Goal: Information Seeking & Learning: Learn about a topic

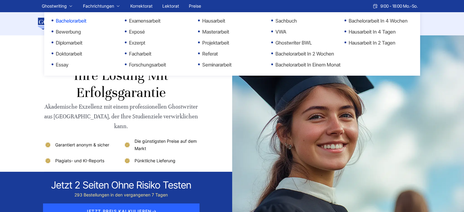
click at [63, 20] on link "Bachelorarbeit" at bounding box center [82, 20] width 61 height 7
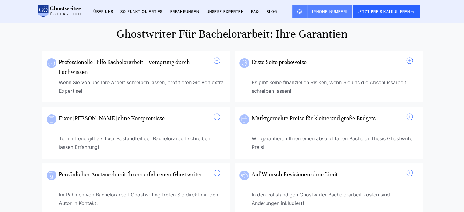
scroll to position [458, 0]
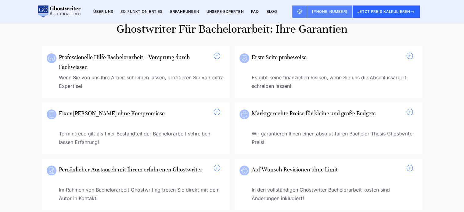
click at [216, 57] on span at bounding box center [216, 55] width 7 height 7
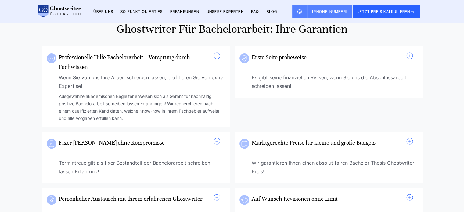
click at [216, 57] on span at bounding box center [216, 55] width 7 height 7
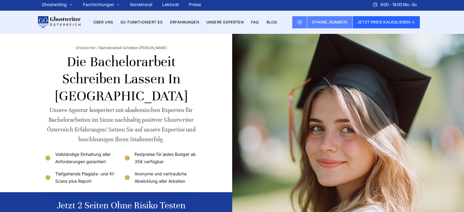
scroll to position [0, 0]
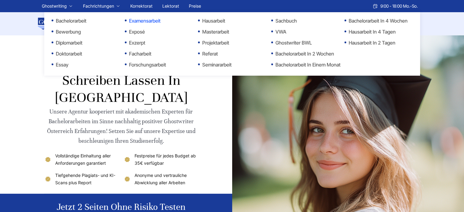
click at [148, 23] on link "Examensarbeit" at bounding box center [155, 20] width 61 height 7
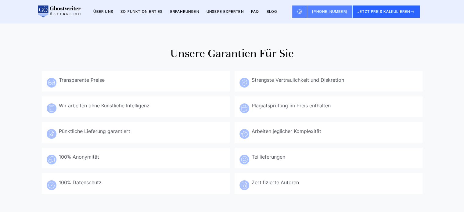
scroll to position [397, 0]
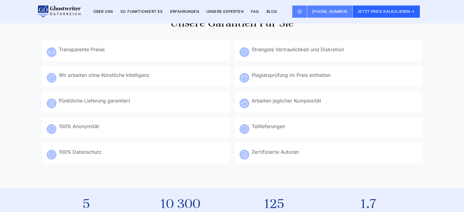
click at [133, 54] on div "Transparente Preise Beim Examensarbeit schreiben lassen die Kosten im Blick zu …" at bounding box center [136, 50] width 178 height 11
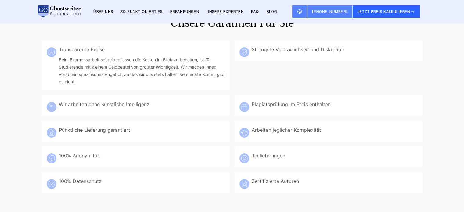
click at [133, 54] on div "Transparente Preise Beim Examensarbeit schreiben lassen die Kosten im Blick zu …" at bounding box center [136, 65] width 178 height 40
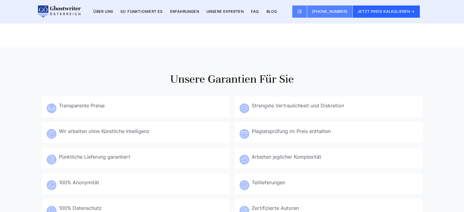
scroll to position [336, 0]
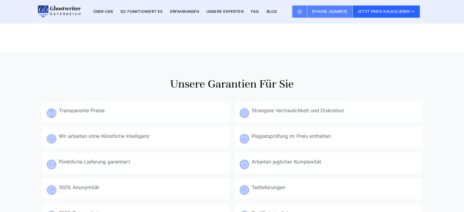
click at [143, 108] on div "Transparente Preise" at bounding box center [142, 110] width 166 height 9
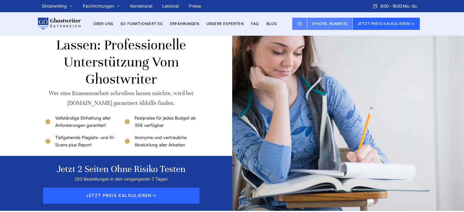
scroll to position [0, 0]
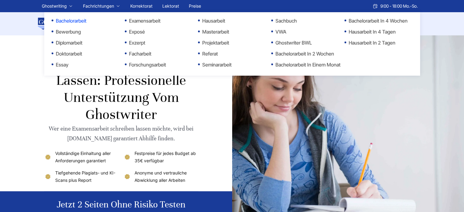
click at [65, 19] on link "Bachelorarbeit" at bounding box center [82, 20] width 61 height 7
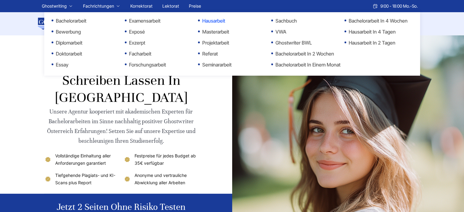
click at [220, 22] on link "Hausarbeit" at bounding box center [228, 20] width 61 height 7
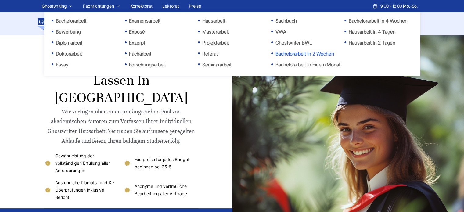
click at [297, 55] on link "Bachelorarbeit in 2 Wochen" at bounding box center [301, 53] width 61 height 7
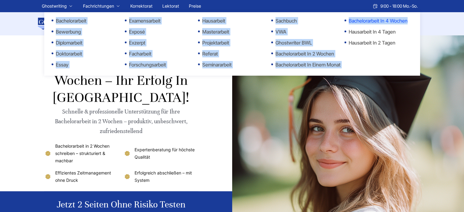
drag, startPoint x: 46, startPoint y: 16, endPoint x: 407, endPoint y: 20, distance: 360.4
click at [407, 20] on ul "Bachelorarbeit Bewerbung Diplomarbeit Doktorarbeit Essay Examensarbeit Exposé E…" at bounding box center [232, 44] width 376 height 64
copy ul "Bachelorarbeit Bewerbung Diplomarbeit Doktorarbeit Essay Examensarbeit Exposé E…"
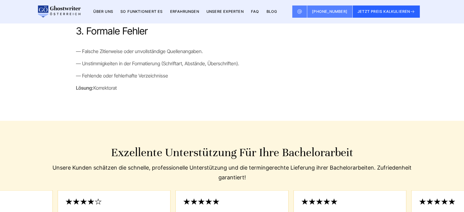
scroll to position [1221, 0]
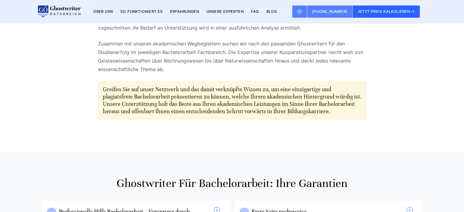
scroll to position [305, 0]
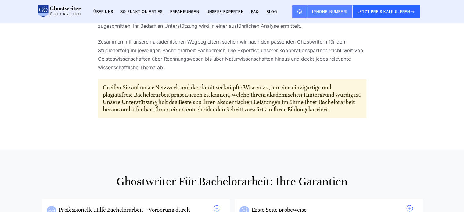
click at [226, 85] on p "Greifen Sie auf unser Netzwerk und das damit verknüpfte Wissen zu, um eine einz…" at bounding box center [232, 98] width 259 height 29
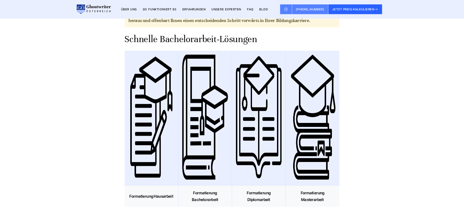
scroll to position [389, 0]
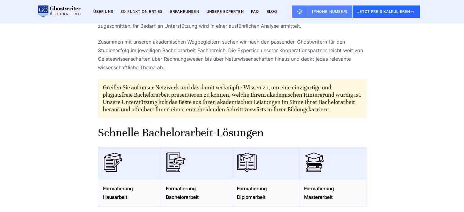
scroll to position [336, 0]
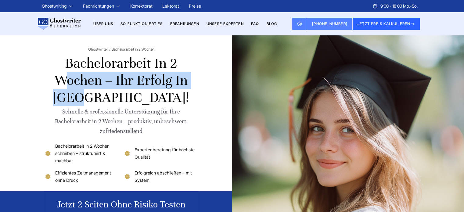
drag, startPoint x: 67, startPoint y: 62, endPoint x: 100, endPoint y: 80, distance: 37.6
click at [100, 80] on h1 "Bachelorarbeit in 2 Wochen – Ihr Erfolg in Österreich!" at bounding box center [121, 80] width 154 height 51
copy h1 "Bachelorarbeit in 2 Wochen"
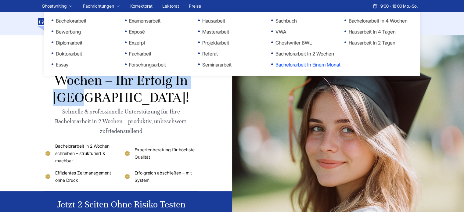
click at [316, 66] on link "Bachelorarbeit in einem Monat" at bounding box center [301, 64] width 61 height 7
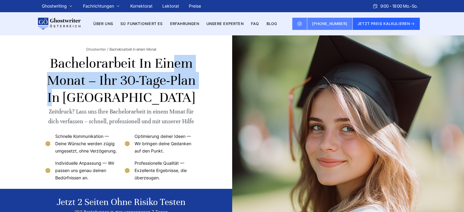
drag, startPoint x: 80, startPoint y: 79, endPoint x: 53, endPoint y: 64, distance: 30.2
click at [53, 64] on h1 "Bachelorarbeit in einem Monat – Ihr 30-Tage-Plan in [GEOGRAPHIC_DATA]" at bounding box center [121, 80] width 154 height 51
copy h1 "Bachelorarbeit in einem Monat"
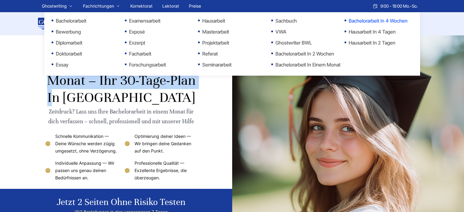
click at [380, 22] on link "Bachelorarbeit in 4 Wochen" at bounding box center [375, 20] width 61 height 7
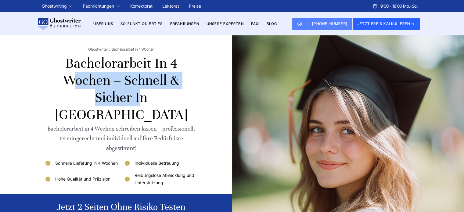
drag, startPoint x: 109, startPoint y: 83, endPoint x: 69, endPoint y: 59, distance: 47.4
click at [69, 59] on h1 "Bachelorarbeit in 4 Wochen – Schnell & Sicher in [GEOGRAPHIC_DATA]" at bounding box center [121, 89] width 154 height 68
copy h1 "Bachelorarbeit in 4 Wochen"
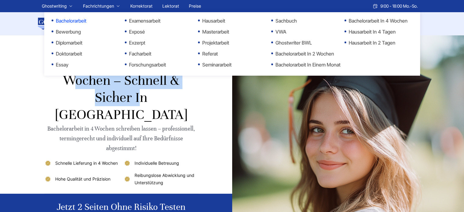
click at [64, 20] on link "Bachelorarbeit" at bounding box center [82, 20] width 61 height 7
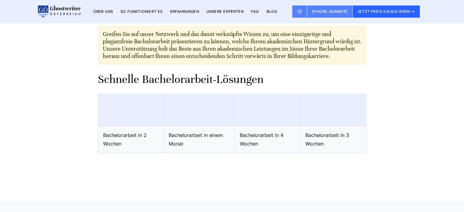
scroll to position [366, 0]
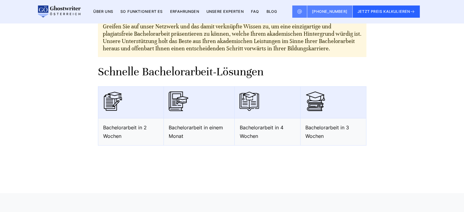
click at [38, 58] on div "Ghostwriting Bachelorarbeit: Vorteile im Überblick Legen Sie die Scheuklappen a…" at bounding box center [232, 29] width 391 height 280
click at [41, 108] on div "Ghostwriting Bachelorarbeit: Vorteile im Überblick Legen Sie die Scheuklappen a…" at bounding box center [232, 29] width 391 height 280
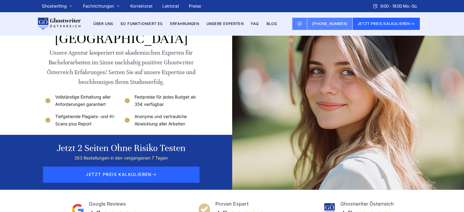
scroll to position [0, 0]
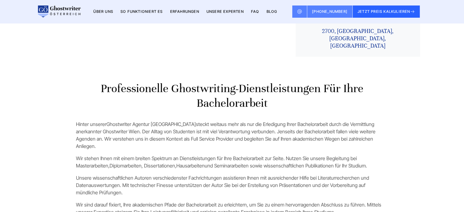
scroll to position [1832, 0]
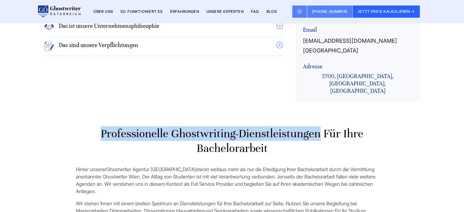
drag, startPoint x: 103, startPoint y: 108, endPoint x: 320, endPoint y: 108, distance: 217.1
click at [320, 126] on h2 "Professionelle Ghostwriting-Dienstleistungen für Ihre Bachelorarbeit" at bounding box center [232, 140] width 313 height 29
copy h2 "Professionelle Ghostwriting-Dienstleistungen"
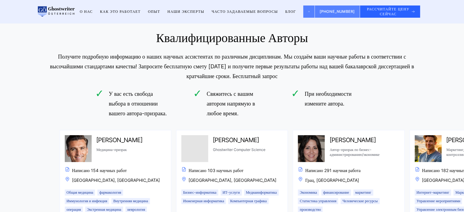
scroll to position [2565, 0]
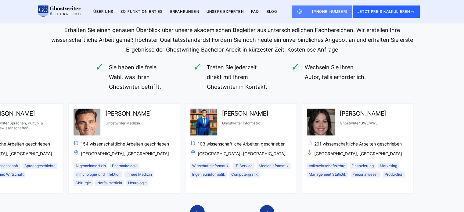
click at [71, 136] on div "Janus Beyer Ghostwriter Medizin 154 wissenschaftliche Arbeiten geschrieben Wien…" at bounding box center [124, 149] width 111 height 90
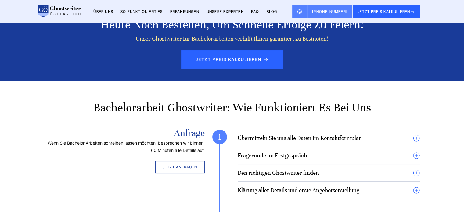
scroll to position [1154, 0]
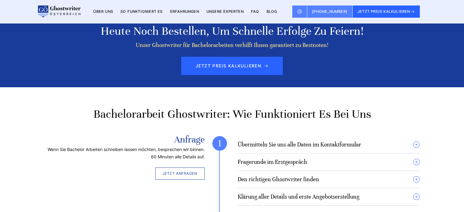
click at [318, 144] on h4 "Übermitteln Sie uns alle Daten im Kontaktformular" at bounding box center [300, 144] width 124 height 7
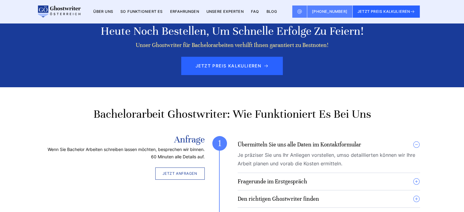
click at [318, 144] on h4 "Übermitteln Sie uns alle Daten im Kontaktformular" at bounding box center [300, 144] width 124 height 7
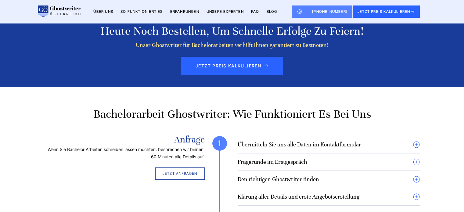
click at [318, 144] on h4 "Übermitteln Sie uns alle Daten im Kontaktformular" at bounding box center [300, 144] width 124 height 7
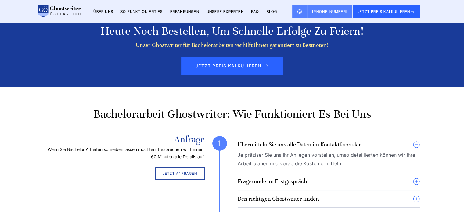
click at [318, 144] on h4 "Übermitteln Sie uns alle Daten im Kontaktformular" at bounding box center [300, 144] width 124 height 7
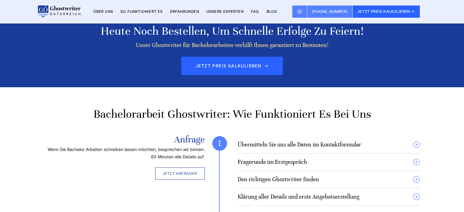
click at [318, 144] on h4 "Übermitteln Sie uns alle Daten im Kontaktformular" at bounding box center [300, 144] width 124 height 7
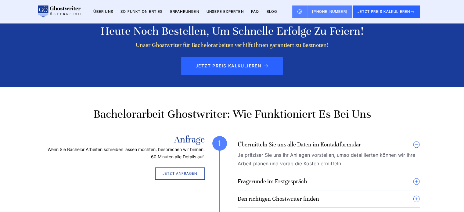
click at [318, 144] on h4 "Übermitteln Sie uns alle Daten im Kontaktformular" at bounding box center [300, 144] width 124 height 7
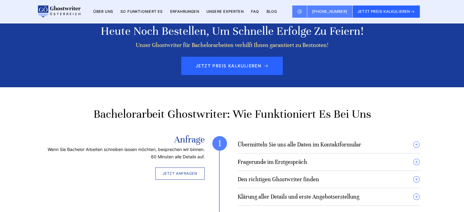
click at [312, 146] on h4 "Übermitteln Sie uns alle Daten im Kontaktformular" at bounding box center [300, 144] width 124 height 7
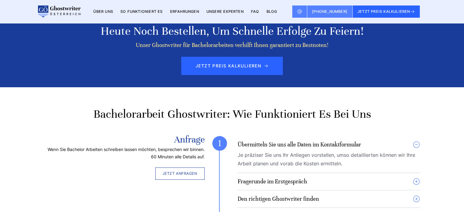
click at [417, 144] on summary "Übermitteln Sie uns alle Daten im Kontaktformular" at bounding box center [329, 144] width 183 height 7
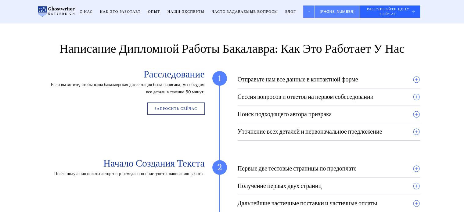
scroll to position [1246, 0]
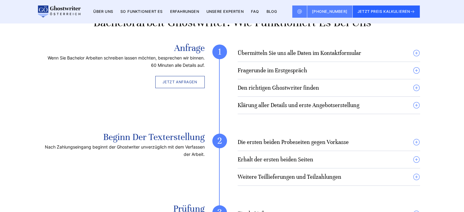
click at [331, 139] on h4 "Die ersten beiden Probeseiten gegen Vorkasse" at bounding box center [293, 142] width 111 height 7
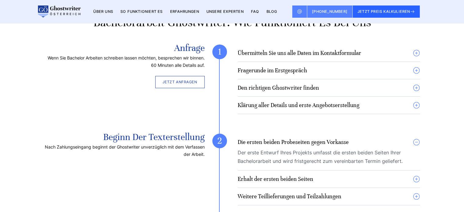
click at [331, 139] on h4 "Die ersten beiden Probeseiten gegen Vorkasse" at bounding box center [293, 142] width 111 height 7
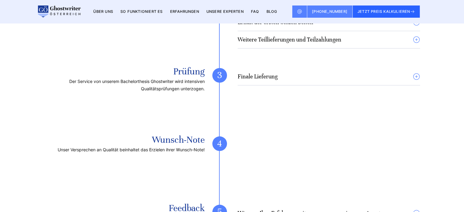
scroll to position [1368, 0]
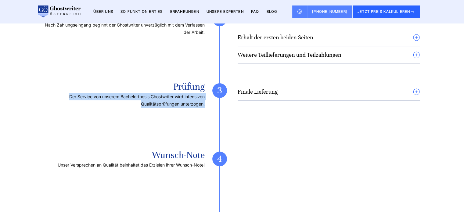
drag, startPoint x: 205, startPoint y: 103, endPoint x: 61, endPoint y: 94, distance: 144.4
click at [61, 94] on div "Prüfung Der Service von unserem Bachelorthesis Ghostwriter wird intensiven Qual…" at bounding box center [232, 113] width 376 height 61
copy p "Der Service von unserem Bachelorthesis Ghostwriter wird intensiven Qualitätsprü…"
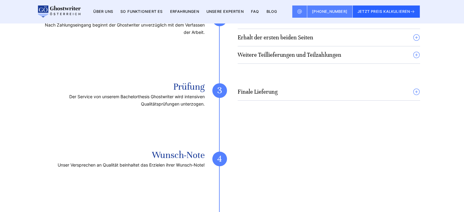
click at [282, 93] on summary "Finale Lieferung" at bounding box center [329, 91] width 183 height 7
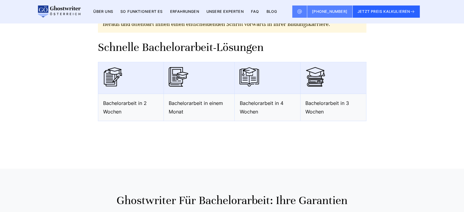
scroll to position [544, 0]
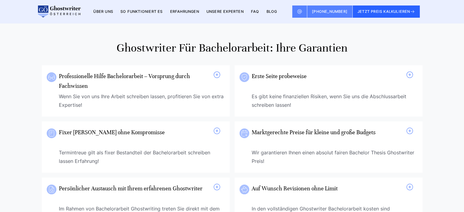
click at [157, 96] on div "Wenn Sie von uns Ihre Arbeit schreiben lassen, profitieren Sie von extra Expert…" at bounding box center [142, 100] width 166 height 17
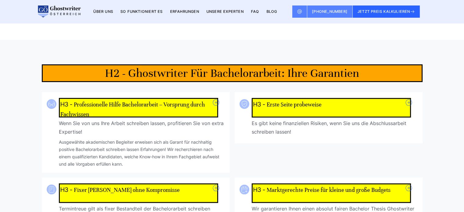
click at [218, 99] on span at bounding box center [216, 102] width 7 height 7
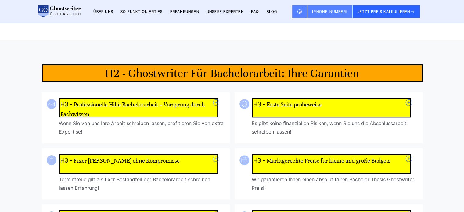
click at [218, 99] on span at bounding box center [216, 102] width 7 height 7
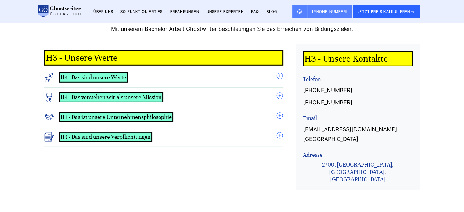
scroll to position [1826, 0]
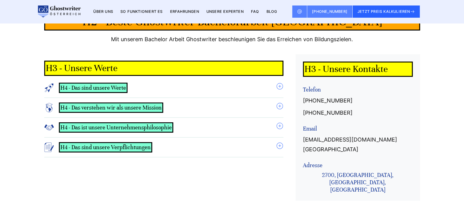
click at [278, 83] on summary "Das sind unsere Werte" at bounding box center [163, 88] width 239 height 10
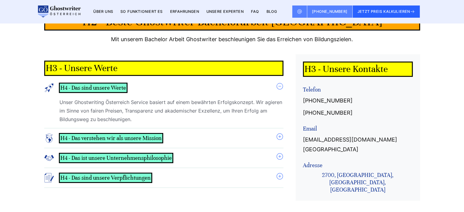
click at [278, 83] on summary "Das sind unsere Werte" at bounding box center [163, 88] width 239 height 10
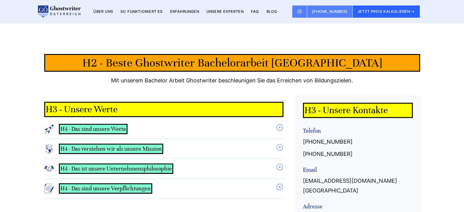
scroll to position [1796, 0]
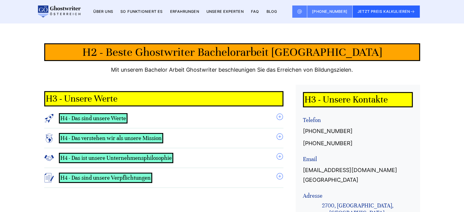
click at [280, 113] on summary "Das sind unsere Werte" at bounding box center [163, 118] width 239 height 10
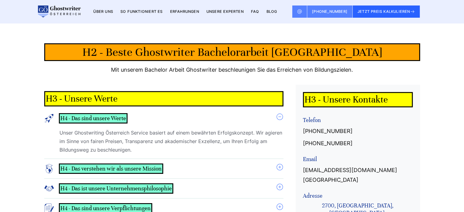
click at [281, 164] on summary "Das verstehen wir als unsere Mission" at bounding box center [163, 169] width 239 height 10
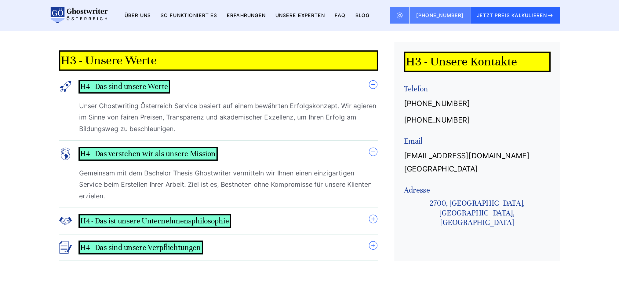
scroll to position [1857, 0]
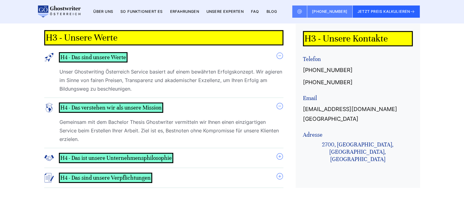
click at [280, 153] on summary "Das ist unsere Unternehmensphilosophie" at bounding box center [163, 158] width 239 height 10
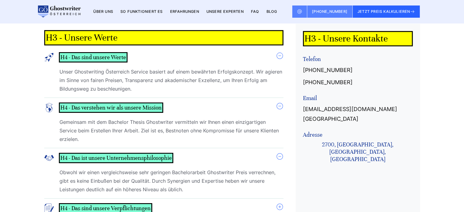
click at [279, 203] on summary "Das sind unsere Verpflichtungen" at bounding box center [163, 208] width 239 height 10
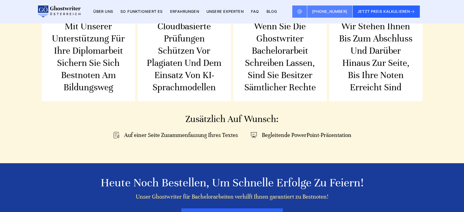
scroll to position [1063, 0]
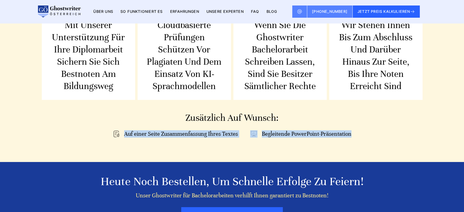
drag, startPoint x: 365, startPoint y: 130, endPoint x: 125, endPoint y: 128, distance: 239.4
click at [125, 130] on div "Auf einer Seite Zusammenfassung Ihres Textes Begleitende PowerPoint-Präsentation" at bounding box center [232, 133] width 381 height 7
copy div "Auf einer Seite Zusammenfassung Ihres Textes Begleitende PowerPoint-Präsentation"
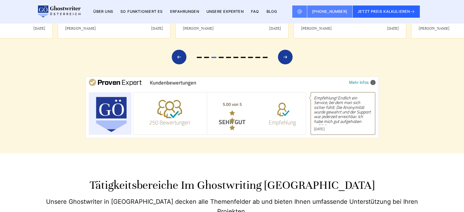
scroll to position [2819, 0]
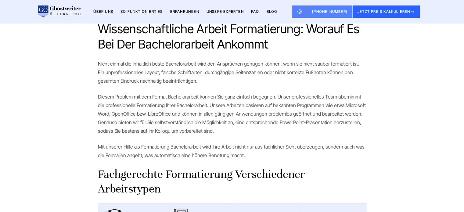
scroll to position [366, 0]
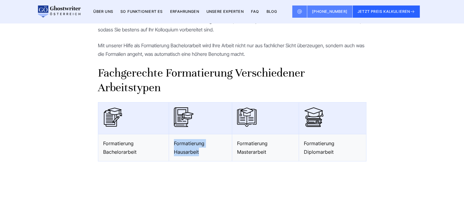
drag, startPoint x: 174, startPoint y: 141, endPoint x: 202, endPoint y: 149, distance: 28.8
click at [202, 149] on td "Formatierung Hausarbeit" at bounding box center [200, 147] width 63 height 27
copy td "Formatierung Hausarbeit"
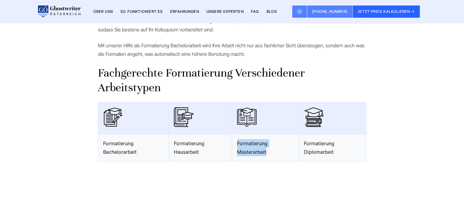
drag, startPoint x: 269, startPoint y: 154, endPoint x: 238, endPoint y: 144, distance: 32.6
click at [238, 144] on td "Formatierung Masterarbeit" at bounding box center [265, 147] width 67 height 27
copy td "Formatierung Masterarbeit"
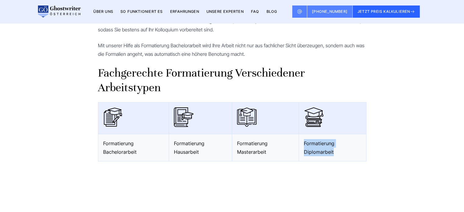
drag, startPoint x: 338, startPoint y: 152, endPoint x: 303, endPoint y: 147, distance: 35.9
click at [303, 147] on td "Formatierung Diplomarbeit" at bounding box center [332, 147] width 67 height 27
copy td "Formatierung Diplomarbeit"
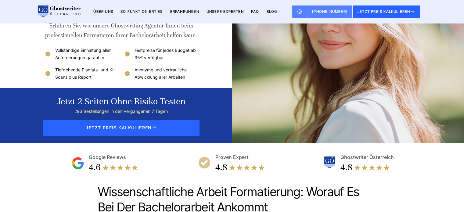
scroll to position [92, 0]
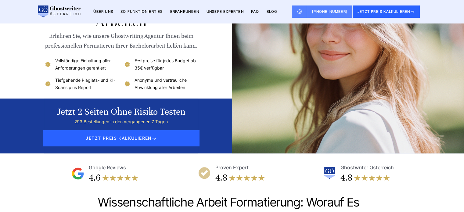
drag, startPoint x: 111, startPoint y: 69, endPoint x: 56, endPoint y: 63, distance: 55.3
click at [56, 63] on li "Vollständige Einhaltung aller Anforderungen garantiert" at bounding box center [81, 64] width 75 height 15
copy li "Vollständige Einhaltung aller Anforderungen garantiert"
drag, startPoint x: 98, startPoint y: 90, endPoint x: 56, endPoint y: 80, distance: 43.3
click at [56, 80] on li "Tiefgehende Plagiats- und KI-Scans plus Report" at bounding box center [81, 84] width 75 height 15
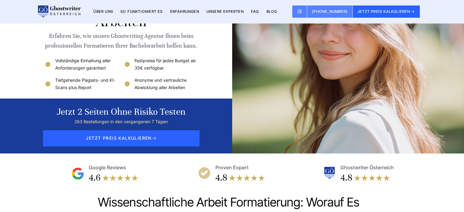
copy li "Tiefgehende Plagiats- und KI-Scans plus Report"
drag, startPoint x: 167, startPoint y: 69, endPoint x: 135, endPoint y: 61, distance: 33.8
click at [135, 61] on li "Festpreise für jedes Budget ab 35€ verfügbar" at bounding box center [161, 64] width 75 height 15
copy li "Festpreise für jedes Budget ab 35€ verfügbar"
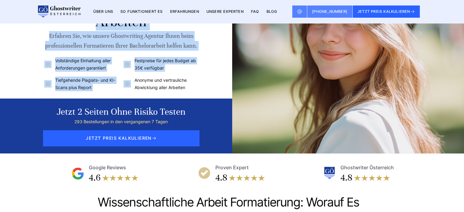
drag, startPoint x: 191, startPoint y: 89, endPoint x: 174, endPoint y: 95, distance: 17.6
click at [137, 83] on div "Ghostwriter Bachelorarbeit Schreiben Lassen Bachelorarbeit formatieren lassen: …" at bounding box center [232, 30] width 391 height 245
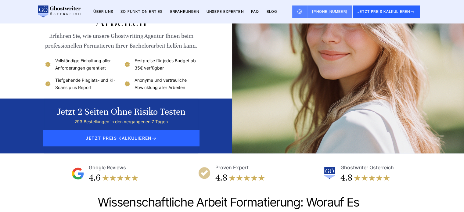
click at [180, 93] on div "Ghostwriter Bachelorarbeit Schreiben Lassen Bachelorarbeit formatieren lassen: …" at bounding box center [121, 30] width 154 height 245
drag, startPoint x: 187, startPoint y: 88, endPoint x: 134, endPoint y: 80, distance: 53.4
click at [134, 80] on li "Anonyme und vertrauliche Abwicklung aller Arbeiten" at bounding box center [161, 84] width 75 height 15
copy li "Anonyme und vertrauliche Abwicklung aller Arbeiten"
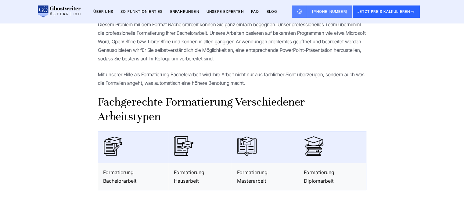
scroll to position [428, 0]
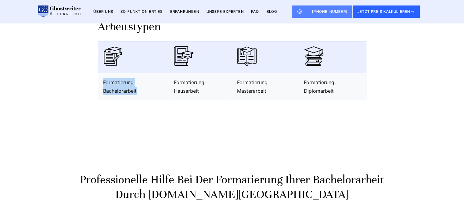
drag, startPoint x: 126, startPoint y: 90, endPoint x: 101, endPoint y: 82, distance: 26.6
click at [101, 82] on td "Formatierung Bachelorarbeit" at bounding box center [133, 86] width 71 height 27
copy td "Formatierung Bachelorarbeit"
drag, startPoint x: 200, startPoint y: 92, endPoint x: 171, endPoint y: 86, distance: 29.8
click at [171, 86] on td "Formatierung Hausarbeit" at bounding box center [200, 86] width 63 height 27
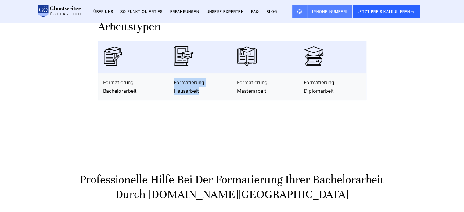
copy td "Formatierung Hausarbeit"
drag, startPoint x: 272, startPoint y: 92, endPoint x: 238, endPoint y: 82, distance: 35.5
click at [238, 82] on td "Formatierung Masterarbeit" at bounding box center [265, 86] width 67 height 27
copy td "Formatierung Masterarbeit"
drag, startPoint x: 338, startPoint y: 93, endPoint x: 304, endPoint y: 82, distance: 35.9
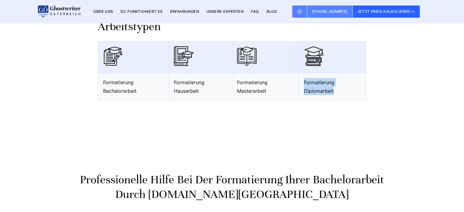
click at [304, 82] on td "Formatierung Diplomarbeit" at bounding box center [332, 86] width 67 height 27
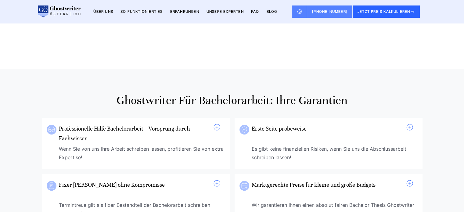
scroll to position [397, 0]
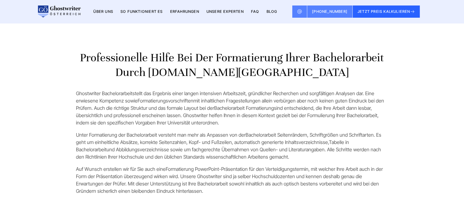
scroll to position [580, 0]
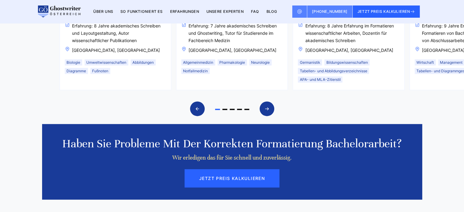
scroll to position [1405, 0]
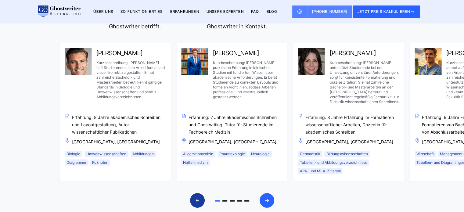
click at [263, 199] on div "Next slide" at bounding box center [267, 200] width 15 height 15
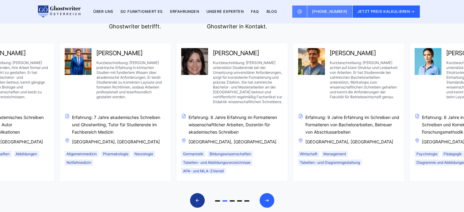
click at [265, 198] on icon "Next slide" at bounding box center [267, 200] width 5 height 15
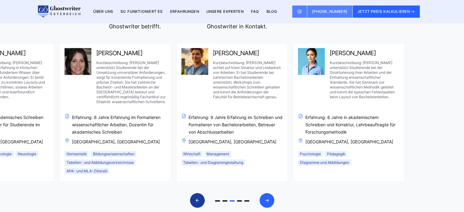
click at [265, 198] on icon "Next slide" at bounding box center [267, 200] width 5 height 15
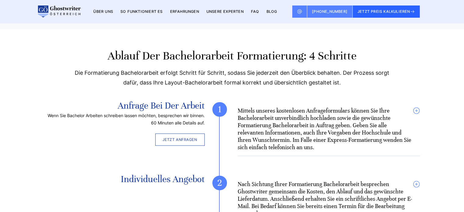
scroll to position [1802, 0]
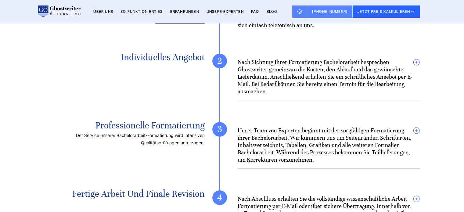
click at [417, 60] on summary "Nach Sichtung Ihrer Formatierung Bachelorarbeit besprechen Ghostwriter gemeinsa…" at bounding box center [329, 77] width 183 height 37
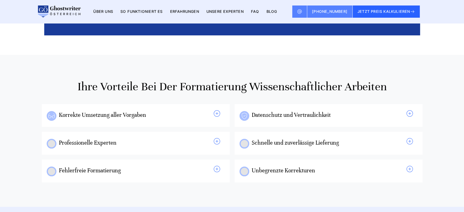
scroll to position [2107, 0]
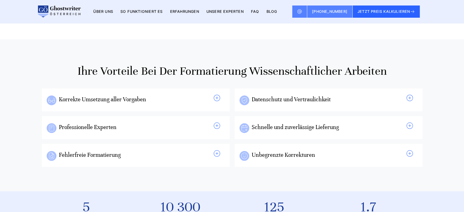
click at [217, 96] on span at bounding box center [216, 97] width 7 height 7
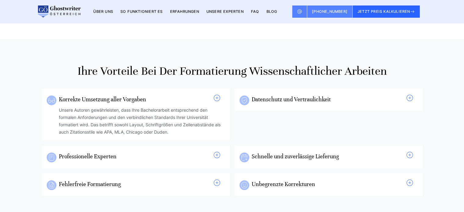
click at [217, 97] on span at bounding box center [216, 97] width 7 height 7
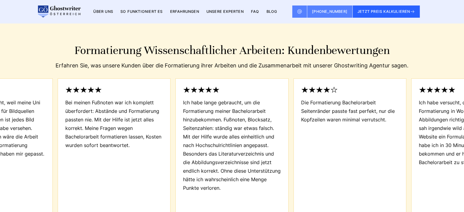
scroll to position [2382, 0]
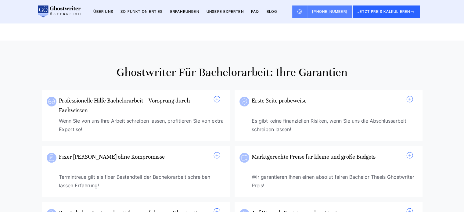
scroll to position [366, 0]
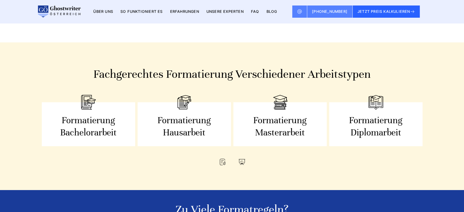
scroll to position [458, 0]
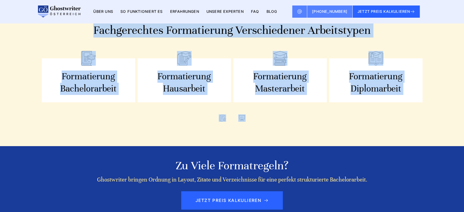
drag, startPoint x: 91, startPoint y: 30, endPoint x: 250, endPoint y: 119, distance: 182.9
click at [250, 119] on div "Fachgerechtes Formatierung verschiedener Arbeitstypen Formatierung Bachelorarbe…" at bounding box center [232, 72] width 391 height 99
copy div "Fachgerechtes Formatierung verschiedener Arbeitstypen Formatierung Bachelorarbe…"
click at [31, 88] on section "Fachgerechtes Formatierung verschiedener Arbeitstypen Formatierung Bachelorarbe…" at bounding box center [232, 72] width 464 height 148
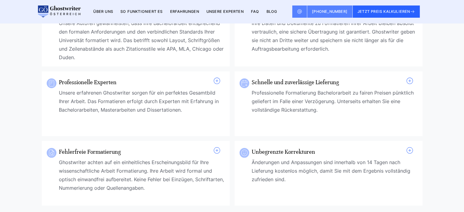
scroll to position [2199, 0]
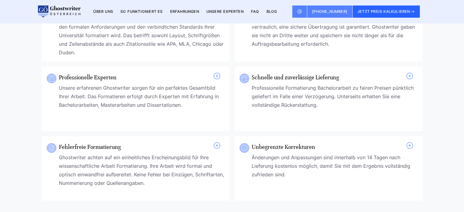
click at [217, 75] on span at bounding box center [216, 75] width 7 height 7
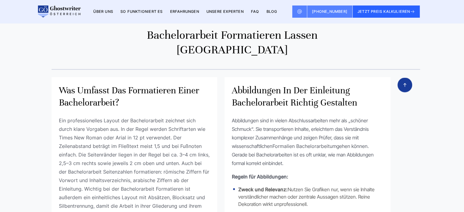
scroll to position [3512, 0]
click at [29, 127] on section "Bachelorarbeit formatieren lassen Österreich Was umfasst das Formatieren einer …" at bounding box center [232, 162] width 464 height 316
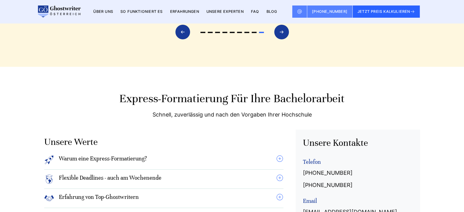
scroll to position [2901, 0]
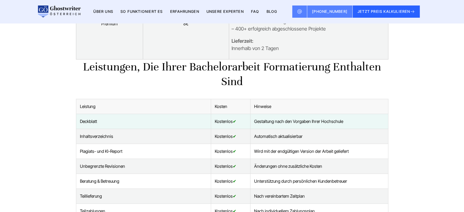
scroll to position [763, 0]
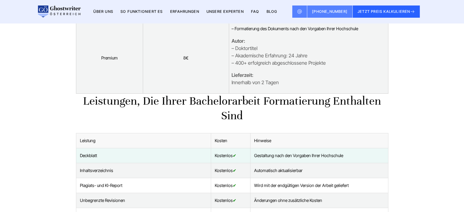
drag, startPoint x: 85, startPoint y: 100, endPoint x: 250, endPoint y: 113, distance: 166.0
click at [250, 113] on h2 "Leistungen, die Ihrer Bachelorarbeit Formatierung enthalten sind" at bounding box center [232, 108] width 313 height 29
copy h2 "Leistungen, die Ihrer Bachelorarbeit Formatierung enthalten sind"
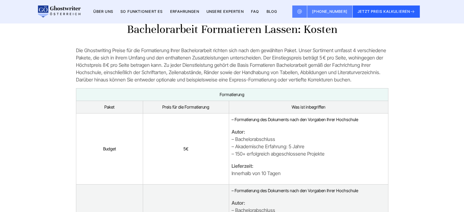
scroll to position [458, 0]
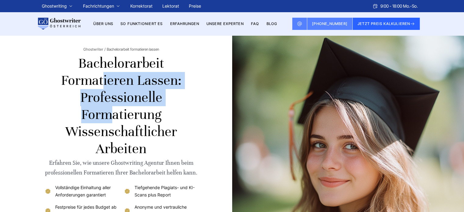
drag, startPoint x: 80, startPoint y: 59, endPoint x: 175, endPoint y: 76, distance: 96.6
click at [175, 76] on h1 "Bachelorarbeit formatieren lassen: Professionelle Formatierung wissenschaftlich…" at bounding box center [121, 106] width 154 height 103
copy h1 "Bachelorarbeit formatieren lassen"
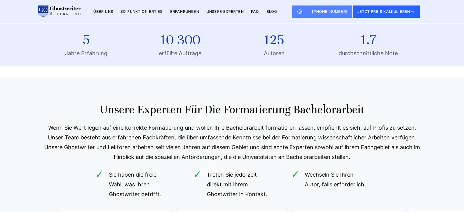
scroll to position [1596, 0]
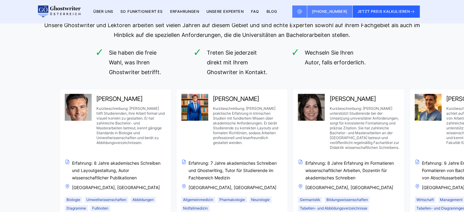
drag, startPoint x: 27, startPoint y: 73, endPoint x: 36, endPoint y: 66, distance: 11.3
click at [27, 73] on div "Unsere Experten für die Formatierung Bachelorarbeit Wenn Sie Wert legen auf ein…" at bounding box center [232, 158] width 464 height 357
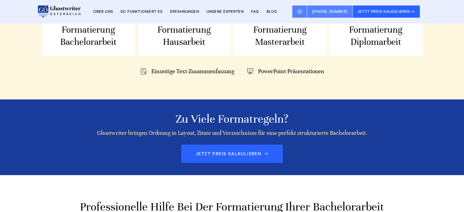
scroll to position [619, 0]
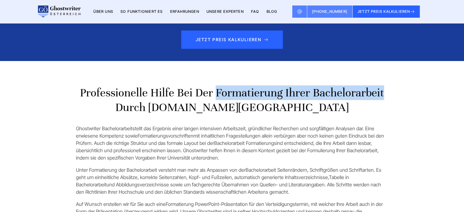
copy h2 "Formatierung Ihrer Bachelorarbeit"
drag, startPoint x: 216, startPoint y: 93, endPoint x: 384, endPoint y: 96, distance: 168.0
click at [384, 96] on h2 "Professionelle Hilfe bei der Formatierung Ihrer Bachelorarbeit durch Ghostwrite…" at bounding box center [232, 100] width 313 height 29
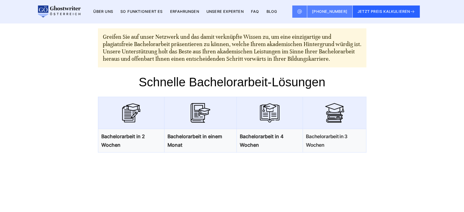
scroll to position [366, 0]
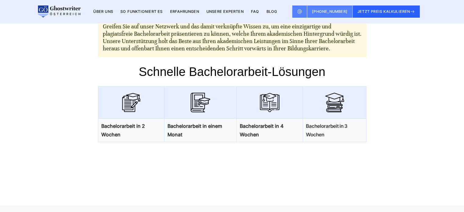
click at [43, 112] on div "Ghostwriting Bachelorarbeit: Vorteile im Überblick Legen Sie die Scheuklappen a…" at bounding box center [232, 35] width 391 height 293
click at [48, 112] on div "Ghostwriting Bachelorarbeit: Vorteile im Überblick Legen Sie die Scheuklappen a…" at bounding box center [232, 35] width 391 height 293
click at [49, 114] on div "Ghostwriting Bachelorarbeit: Vorteile im Überblick Legen Sie die Scheuklappen a…" at bounding box center [232, 35] width 391 height 293
click at [31, 122] on section "Ghostwriting Bachelorarbeit: Vorteile im Überblick Legen Sie die Scheuklappen a…" at bounding box center [232, 35] width 464 height 293
click at [87, 82] on div "Ghostwriting Bachelorarbeit: Vorteile im Überblick Legen Sie die Scheuklappen a…" at bounding box center [232, 35] width 391 height 293
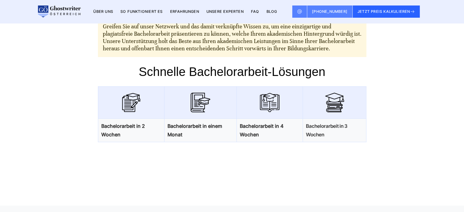
click at [425, 79] on div "Ghostwriting Bachelorarbeit: Vorteile im Überblick Legen Sie die Scheuklappen a…" at bounding box center [232, 35] width 391 height 293
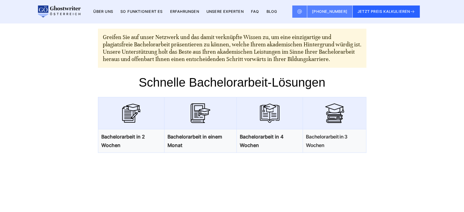
scroll to position [397, 0]
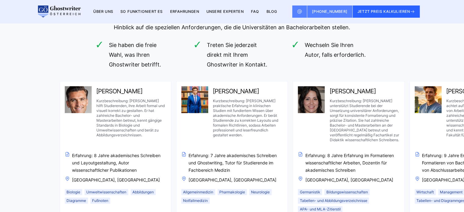
scroll to position [1623, 0]
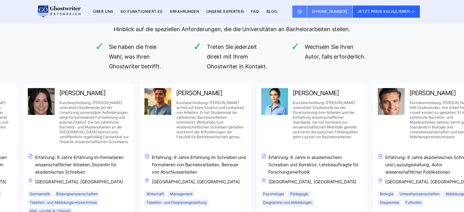
click at [83, 129] on span "Kurzbeschreibung: Lena unterstützt Studierende bei der Umsetzung universitärer …" at bounding box center [95, 122] width 70 height 44
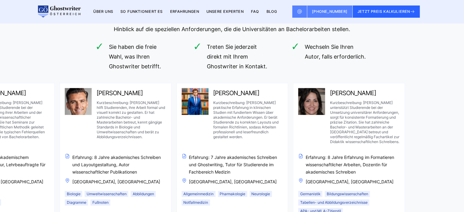
click at [68, 159] on div "Janus Beyer Kurzbeschreibung: Janus hilft Studierenden, ihre Arbeit formal und …" at bounding box center [115, 139] width 101 height 103
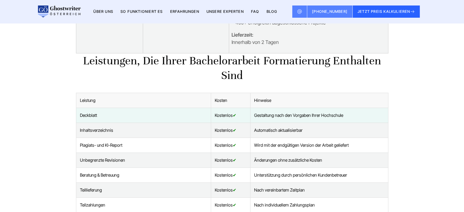
scroll to position [794, 0]
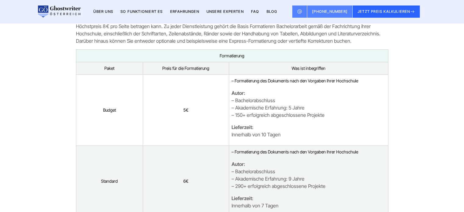
scroll to position [397, 0]
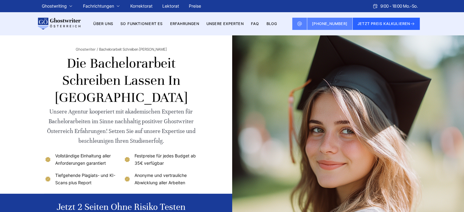
click at [150, 145] on div "Unsere Agentur kooperiert mit akademischen Experten für Bachelorarbeiten im Sin…" at bounding box center [121, 126] width 154 height 39
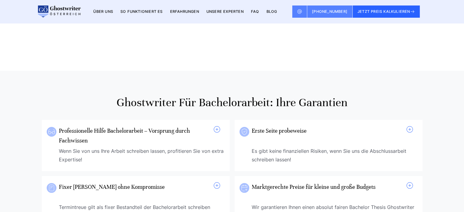
scroll to position [336, 0]
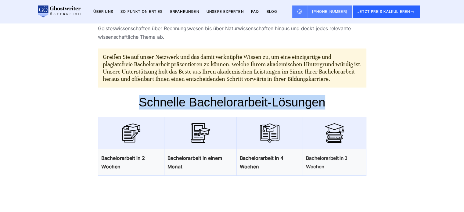
drag, startPoint x: 325, startPoint y: 103, endPoint x: 140, endPoint y: 107, distance: 184.5
click at [140, 107] on h2 "Schnelle Bachelorarbeit-Lösungen" at bounding box center [232, 102] width 269 height 15
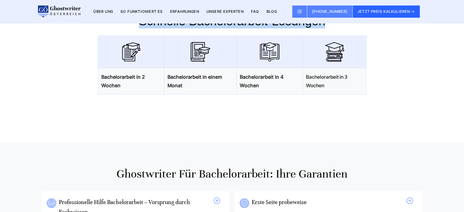
scroll to position [428, 0]
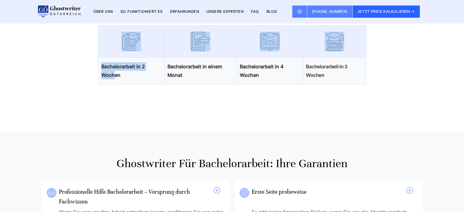
drag, startPoint x: 88, startPoint y: 63, endPoint x: 115, endPoint y: 74, distance: 29.4
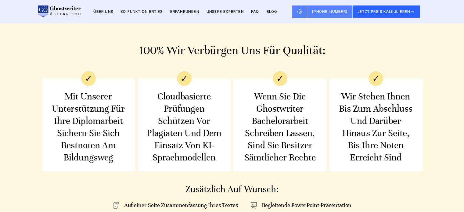
scroll to position [947, 0]
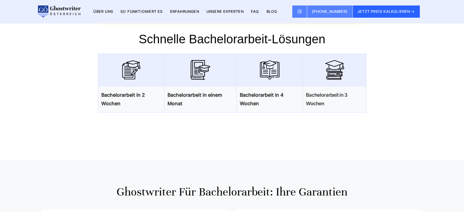
scroll to position [397, 0]
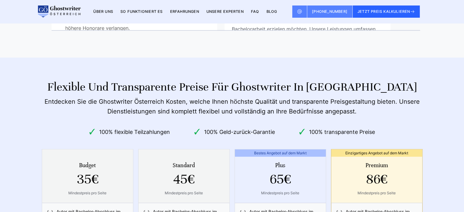
scroll to position [3878, 0]
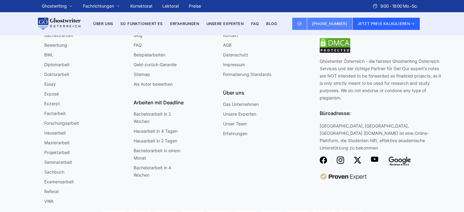
scroll to position [57, 0]
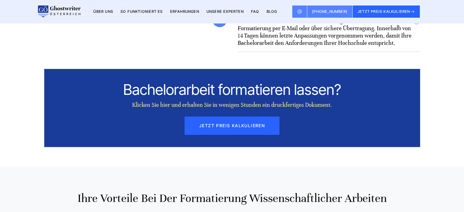
scroll to position [2321, 0]
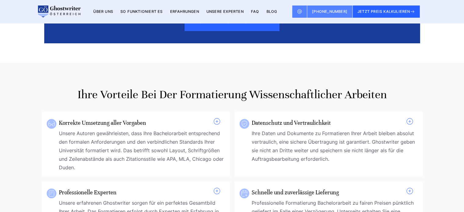
click at [7, 100] on section "Ihre Vorteile bei der Formatierung wissenschaftlicher Arbeiten Korrekte Umsetzu…" at bounding box center [232, 202] width 464 height 278
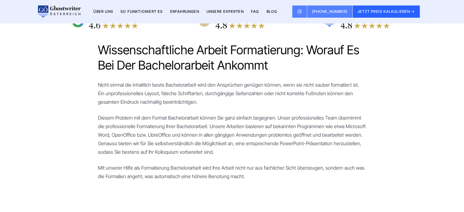
scroll to position [244, 0]
drag, startPoint x: 152, startPoint y: 117, endPoint x: 197, endPoint y: 115, distance: 45.6
click at [197, 115] on span "Diesem Problem mit dem Format Bachelorarbeit können Sie ganz einfach begegnen. …" at bounding box center [232, 135] width 268 height 40
copy span "Format Bachelorarbeit"
click at [173, 149] on span "Diesem Problem mit dem Format Bachelorarbeit können Sie ganz einfach begegnen. …" at bounding box center [232, 135] width 268 height 40
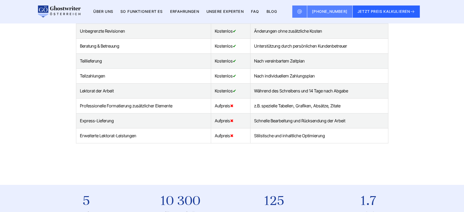
scroll to position [1283, 0]
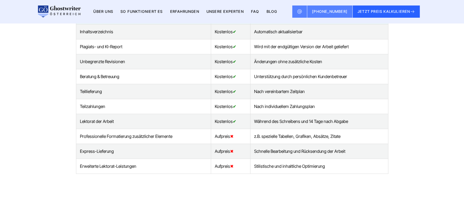
click at [131, 123] on td "Lektorat der Arbeit" at bounding box center [143, 121] width 135 height 15
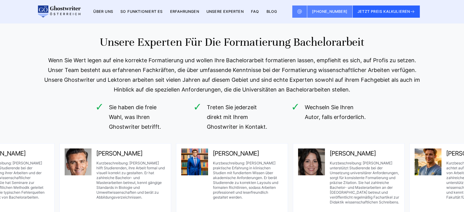
scroll to position [1527, 0]
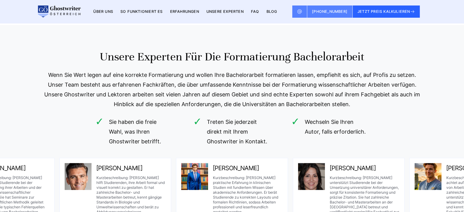
drag, startPoint x: 365, startPoint y: 55, endPoint x: 226, endPoint y: 57, distance: 139.3
click at [226, 57] on h2 "Unsere Experten für die Formatierung Bachelorarbeit" at bounding box center [232, 56] width 380 height 15
copy h2 "Formatierung Bachelorarbeit"
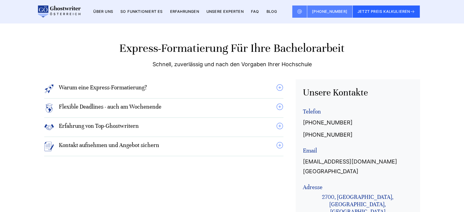
scroll to position [3185, 0]
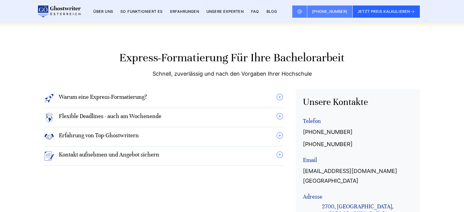
click at [281, 96] on summary "Warum eine Express-Formatierung?" at bounding box center [163, 98] width 239 height 10
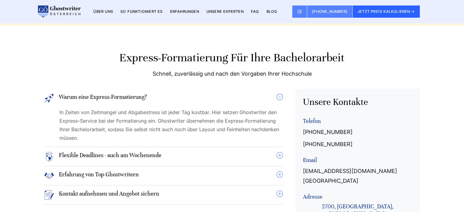
click at [278, 152] on summary "Flexible Deadlines - auch am Wochenende" at bounding box center [163, 157] width 239 height 10
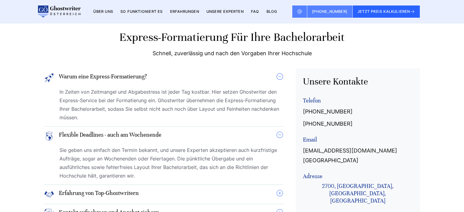
scroll to position [3215, 0]
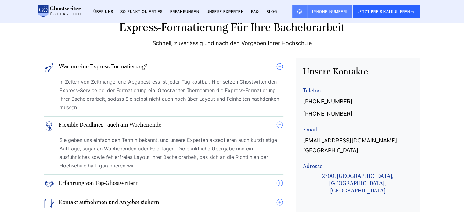
click at [280, 182] on summary "Erfahrung von Top-Ghostwritern" at bounding box center [163, 185] width 239 height 10
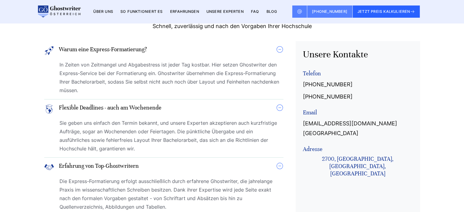
scroll to position [3307, 0]
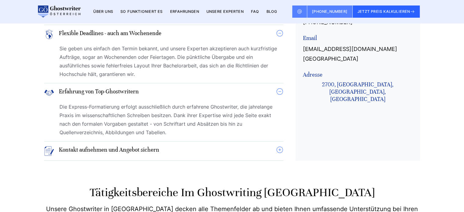
click at [279, 150] on summary "Kontakt aufnehmen und Angebot sichern" at bounding box center [163, 151] width 239 height 10
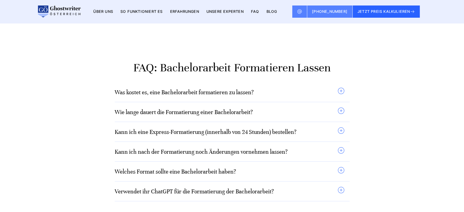
scroll to position [4223, 0]
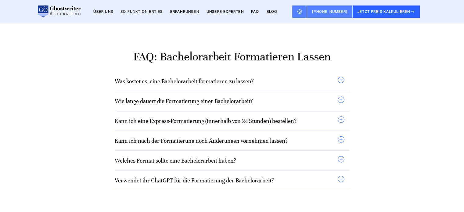
click at [139, 78] on link "Was kostet es, eine Bachelorarbeit formatieren zu lassen?" at bounding box center [184, 81] width 139 height 7
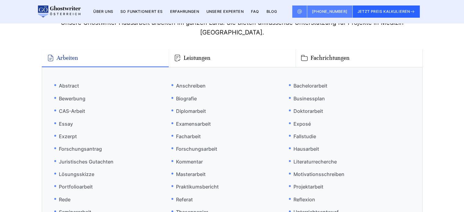
scroll to position [2504, 0]
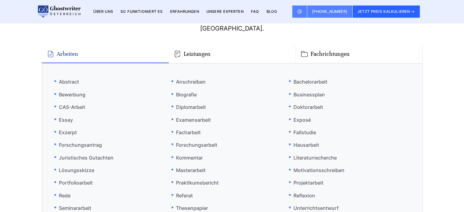
click at [159, 11] on link "So funktioniert es" at bounding box center [142, 11] width 42 height 5
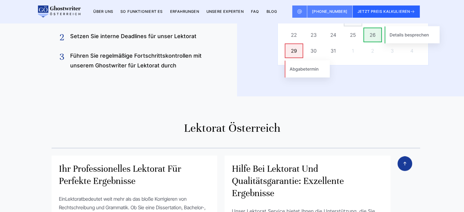
scroll to position [3298, 0]
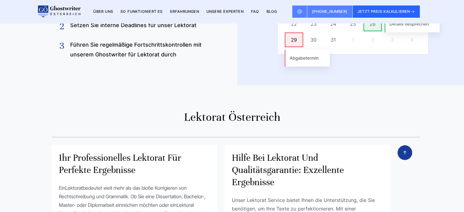
click at [269, 13] on ul "Über uns So funktioniert es Erfahrungen Unsere Experten FAQ BLOG" at bounding box center [187, 11] width 196 height 7
click at [272, 12] on link "BLOG" at bounding box center [272, 11] width 11 height 5
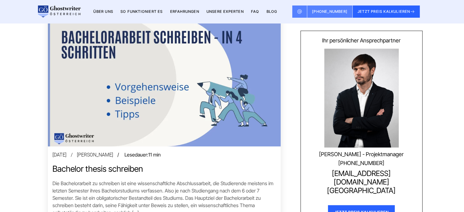
scroll to position [1130, 0]
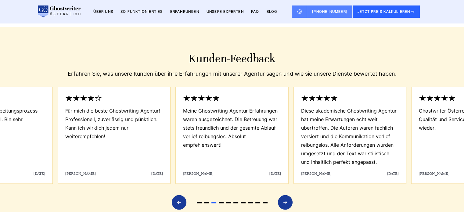
scroll to position [947, 0]
